Goal: Information Seeking & Learning: Learn about a topic

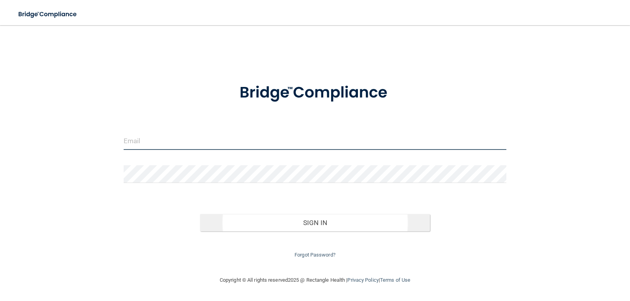
type input "[EMAIL_ADDRESS][DOMAIN_NAME]"
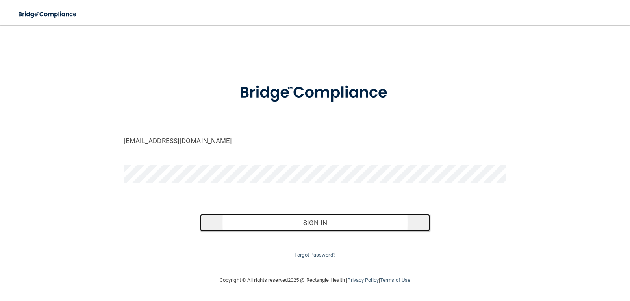
click at [371, 224] on button "Sign In" at bounding box center [315, 222] width 230 height 17
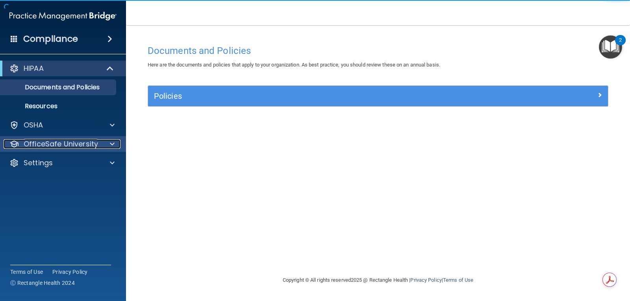
click at [89, 144] on p "OfficeSafe University" at bounding box center [61, 143] width 74 height 9
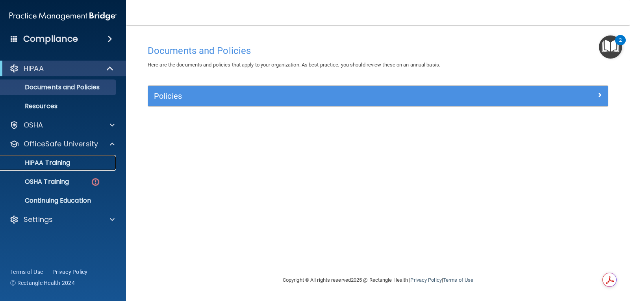
click at [80, 160] on div "HIPAA Training" at bounding box center [58, 163] width 107 height 8
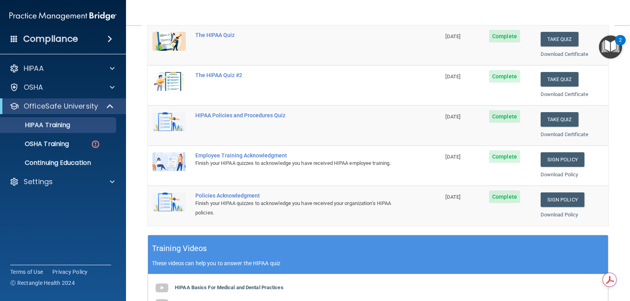
scroll to position [55, 0]
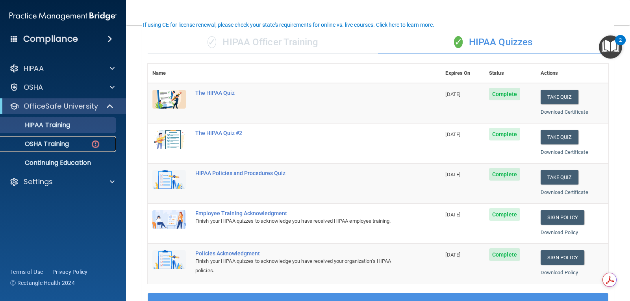
click at [79, 144] on div "OSHA Training" at bounding box center [58, 144] width 107 height 8
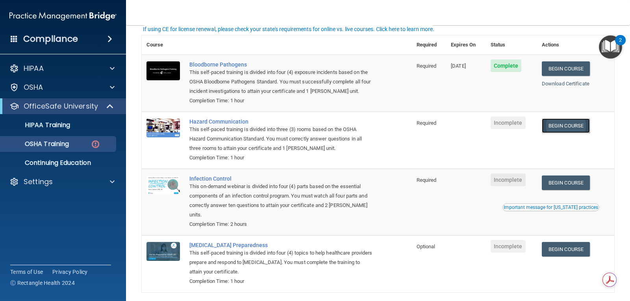
click at [548, 126] on link "Begin Course" at bounding box center [565, 125] width 48 height 15
